Goal: Task Accomplishment & Management: Manage account settings

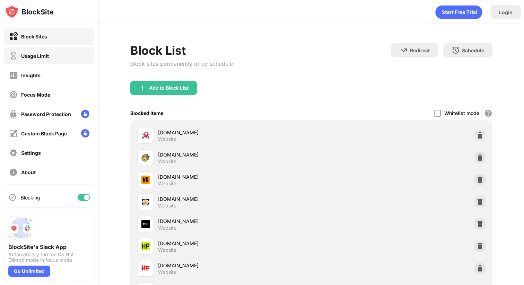
click at [49, 54] on div "Usage Limit" at bounding box center [49, 56] width 90 height 17
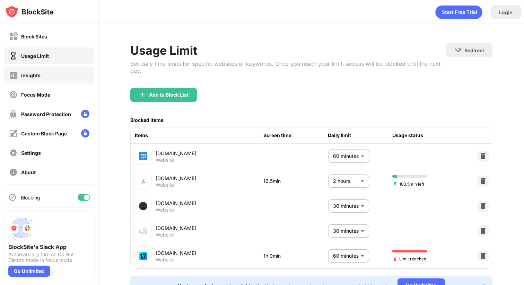
click at [46, 76] on div "Insights" at bounding box center [49, 75] width 90 height 17
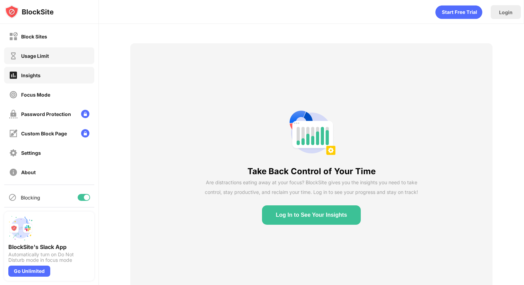
click at [55, 56] on div "Usage Limit" at bounding box center [49, 56] width 90 height 17
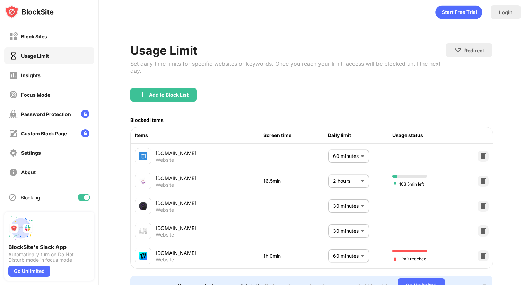
click at [349, 257] on body "Block Sites Usage Limit Insights Focus Mode Password Protection Custom Block Pa…" at bounding box center [262, 142] width 524 height 285
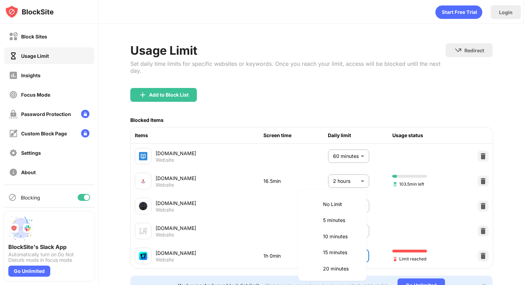
scroll to position [162, 0]
click at [344, 267] on p "2 hours" at bounding box center [340, 268] width 35 height 8
type input "***"
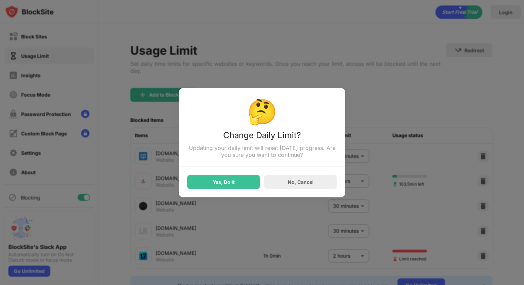
click at [248, 195] on div "🤔 Change Daily Limit? Updating your daily limit will reset [DATE] progress. Are…" at bounding box center [262, 142] width 166 height 109
click at [251, 186] on div "Yes, Do It" at bounding box center [223, 182] width 73 height 14
